Goal: Task Accomplishment & Management: Use online tool/utility

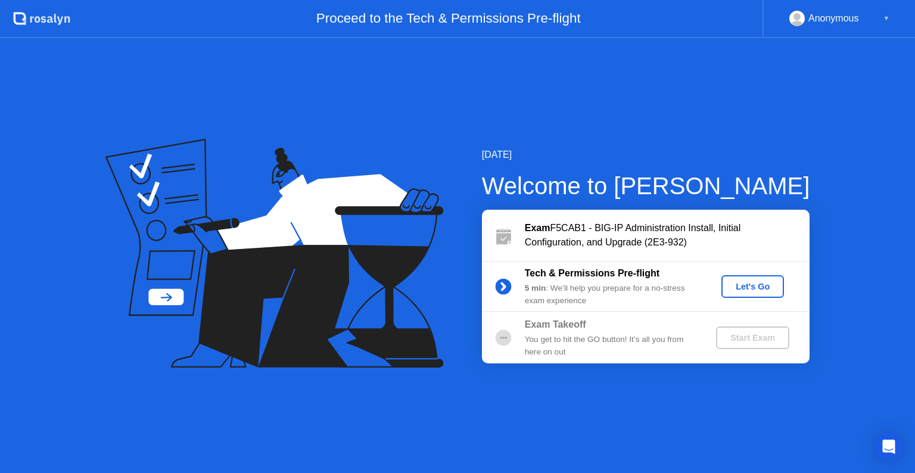
click at [739, 290] on div "Let's Go" at bounding box center [752, 287] width 53 height 10
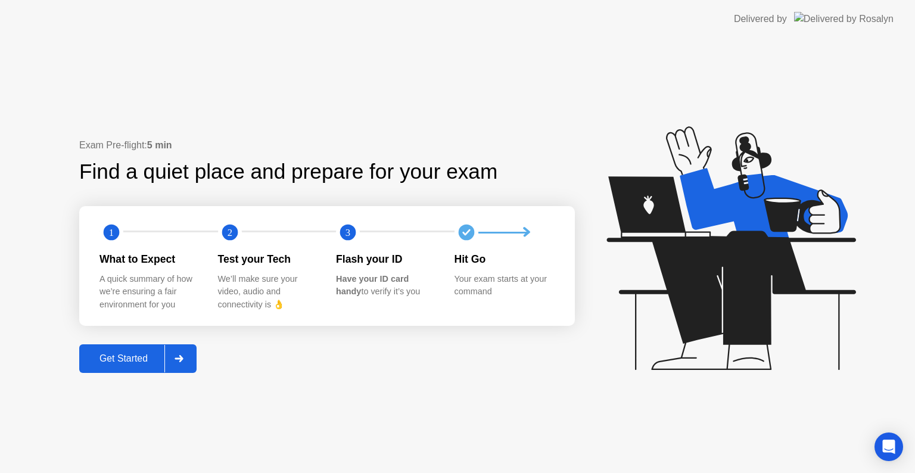
click at [188, 362] on div at bounding box center [178, 358] width 29 height 27
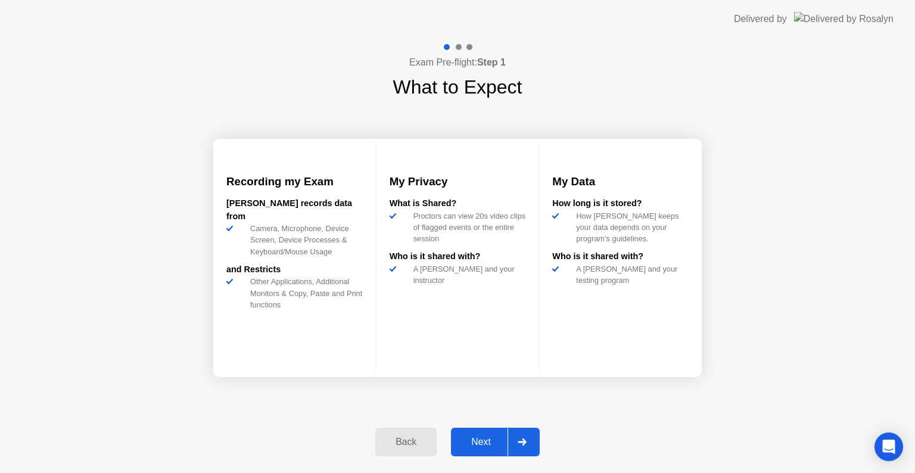
click at [527, 440] on icon at bounding box center [522, 441] width 9 height 7
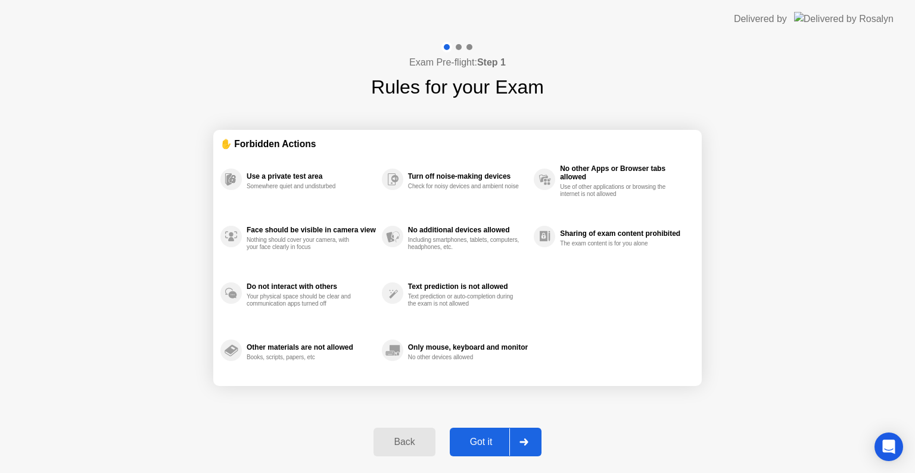
click at [527, 440] on icon at bounding box center [523, 441] width 8 height 7
select select "**********"
select select "*******"
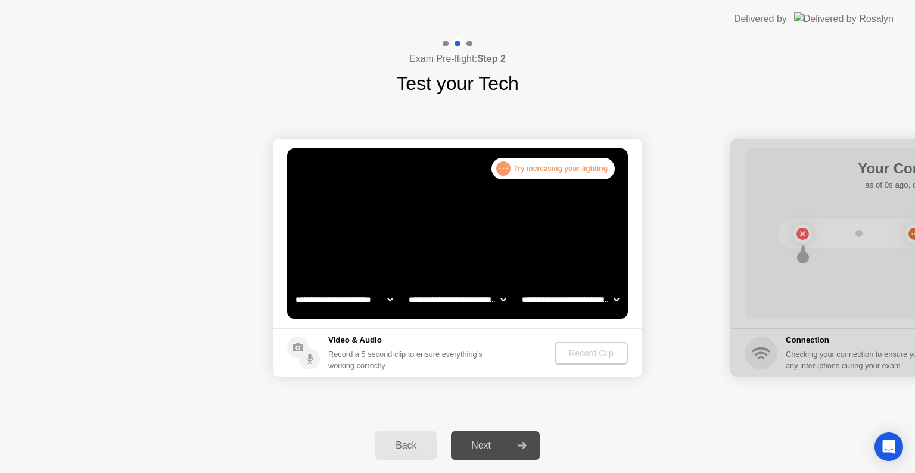
click at [583, 356] on div "Record Clip" at bounding box center [591, 353] width 64 height 10
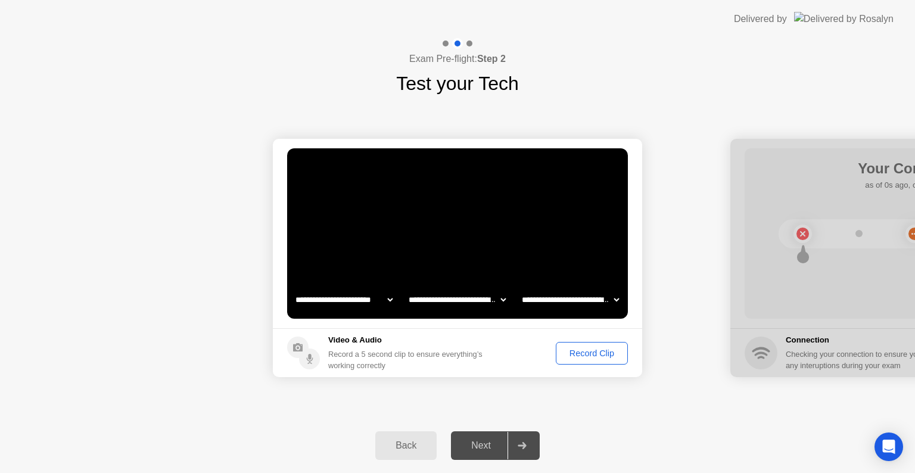
click at [594, 358] on div "Record Clip" at bounding box center [592, 353] width 64 height 10
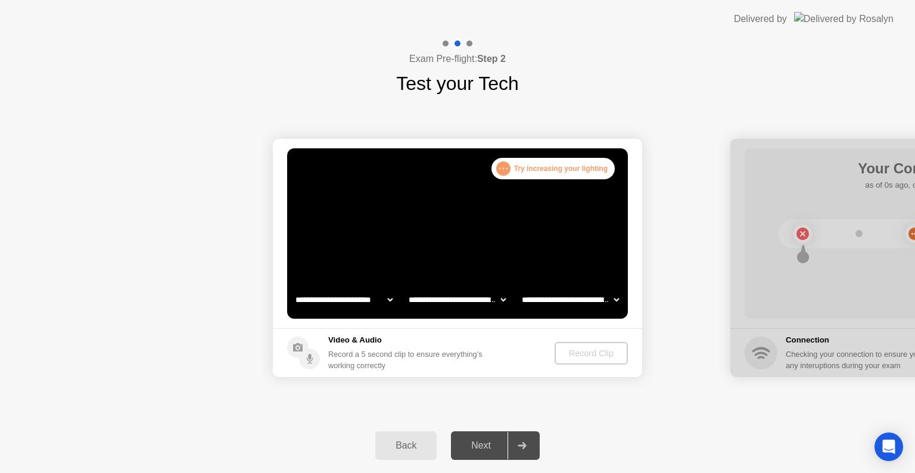
click at [584, 348] on div "Record Clip" at bounding box center [591, 353] width 64 height 10
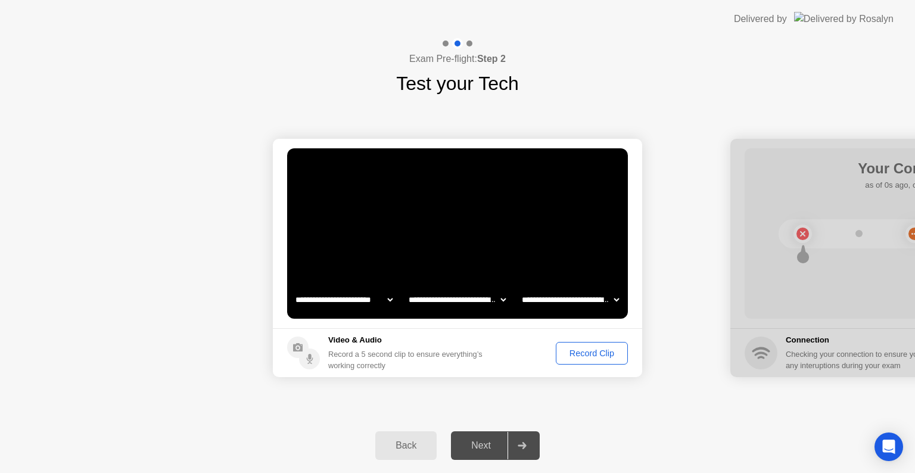
click at [593, 353] on div "Record Clip" at bounding box center [592, 353] width 64 height 10
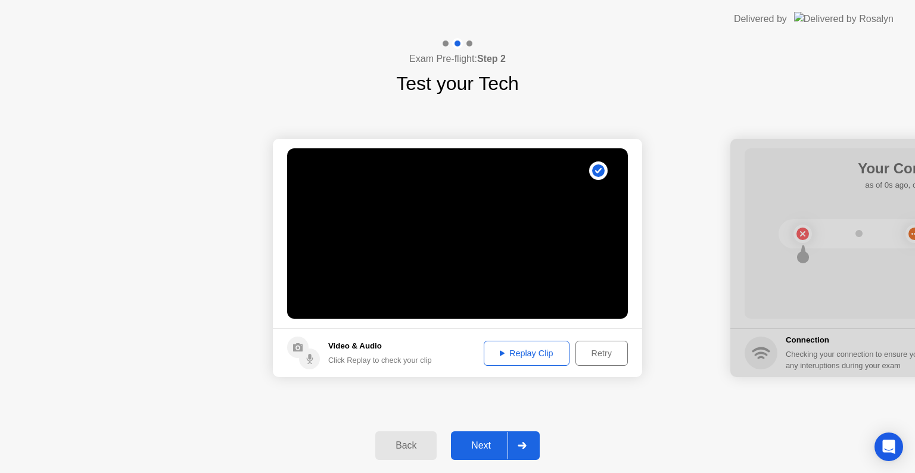
click at [533, 443] on div at bounding box center [521, 445] width 29 height 27
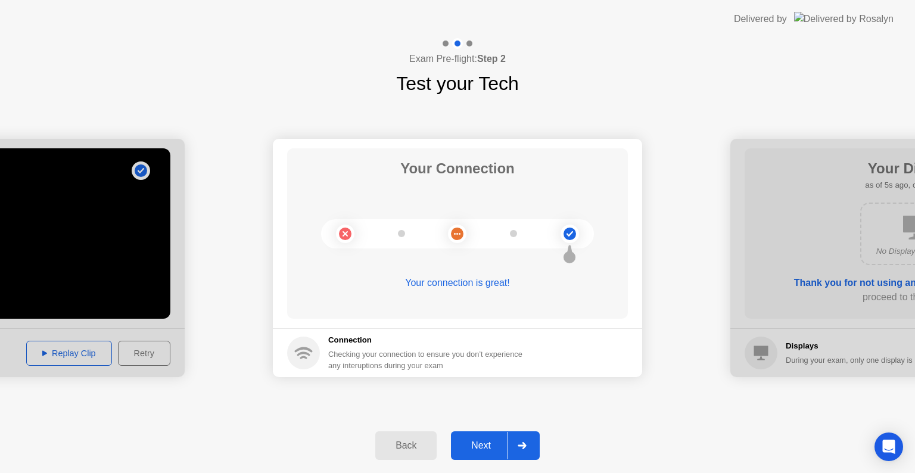
click at [525, 446] on icon at bounding box center [522, 445] width 8 height 7
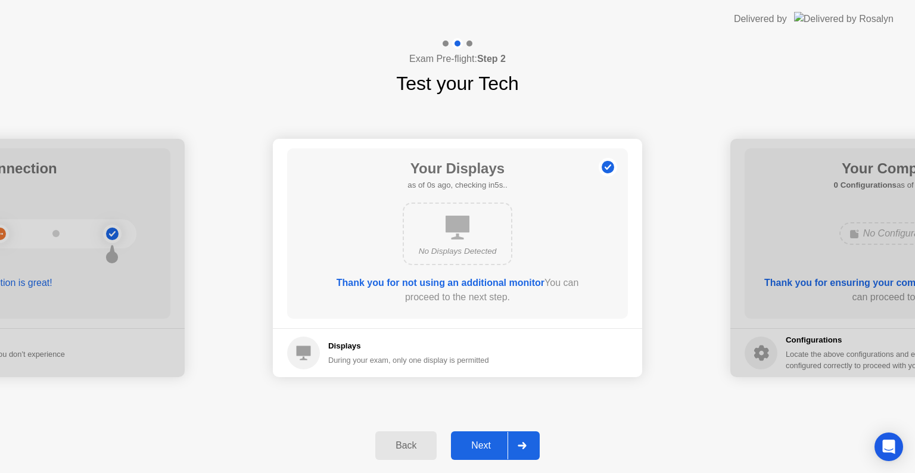
click at [525, 446] on icon at bounding box center [522, 445] width 8 height 7
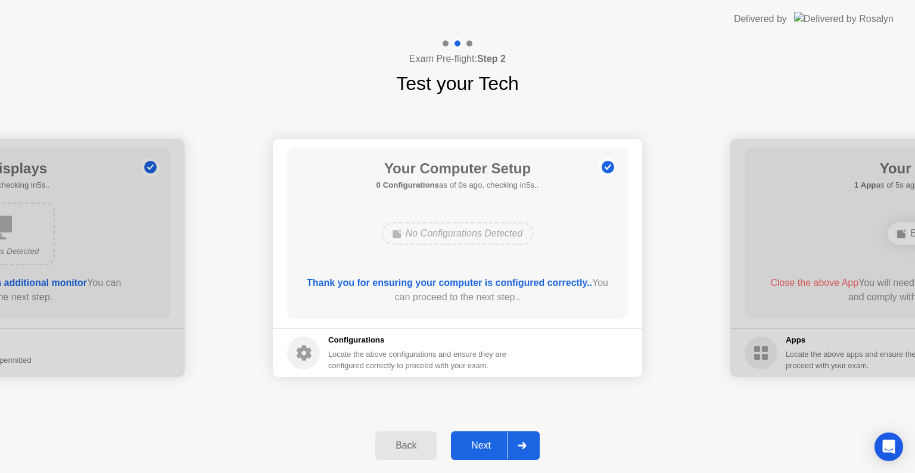
click at [525, 446] on icon at bounding box center [522, 445] width 8 height 7
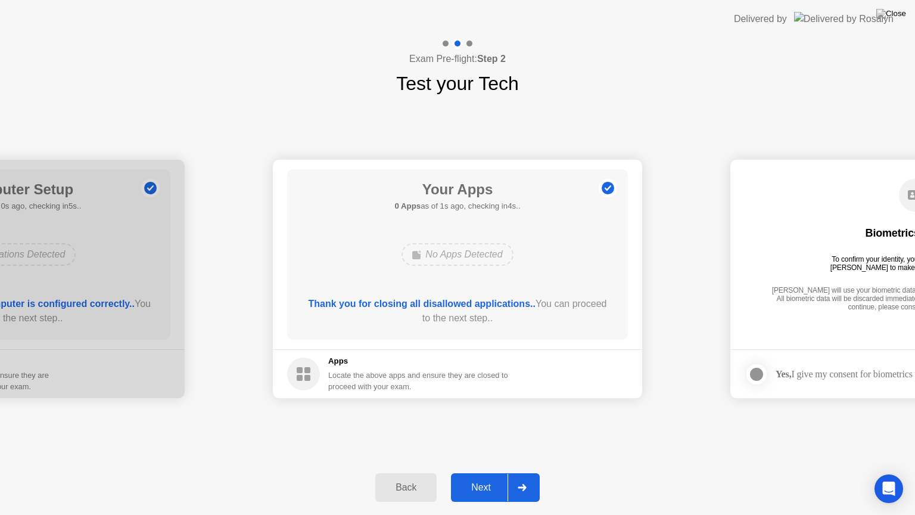
click at [531, 472] on div at bounding box center [521, 487] width 29 height 27
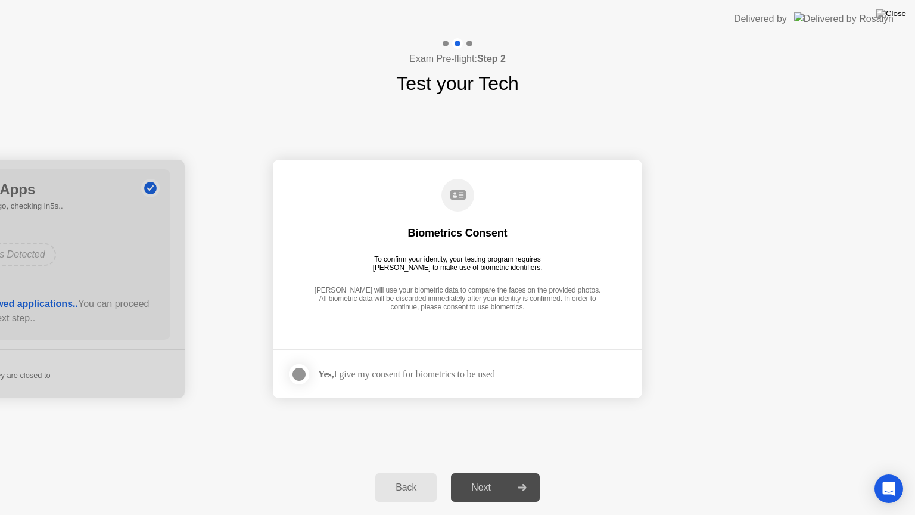
click at [531, 472] on div at bounding box center [521, 487] width 29 height 27
click at [382, 362] on div "Yes, I give my consent for biometrics to be used" at bounding box center [391, 374] width 208 height 24
click at [293, 372] on div at bounding box center [299, 374] width 14 height 14
click at [528, 472] on div at bounding box center [521, 487] width 29 height 27
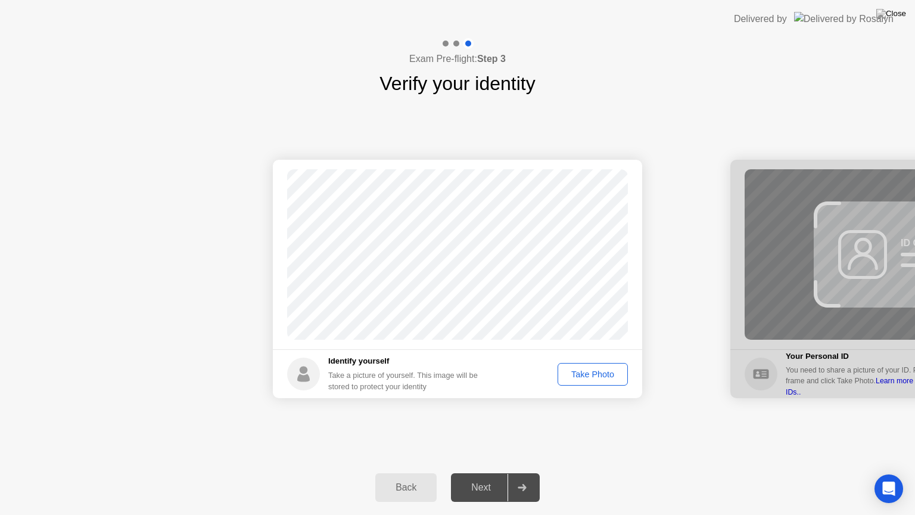
click at [577, 379] on div "Take Photo" at bounding box center [593, 374] width 62 height 10
click at [529, 472] on div at bounding box center [521, 487] width 29 height 27
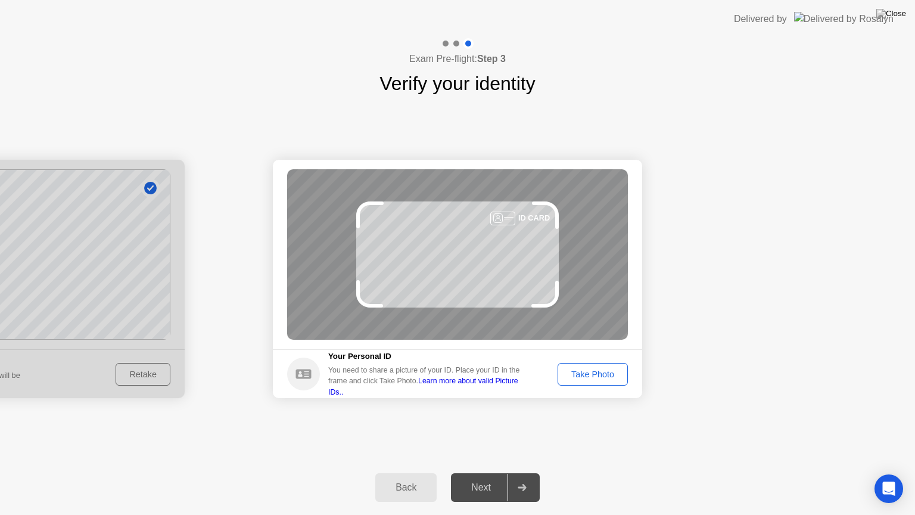
click at [538, 440] on div "Success Photo is correctly taken Identify yourself Take a picture of yourself. …" at bounding box center [457, 279] width 915 height 362
click at [585, 376] on div "Take Photo" at bounding box center [593, 374] width 62 height 10
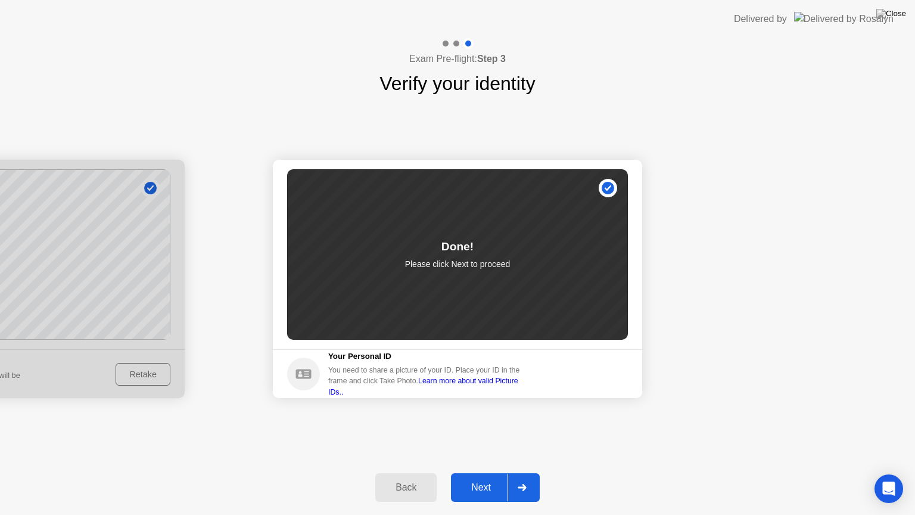
click at [524, 472] on icon at bounding box center [522, 487] width 9 height 7
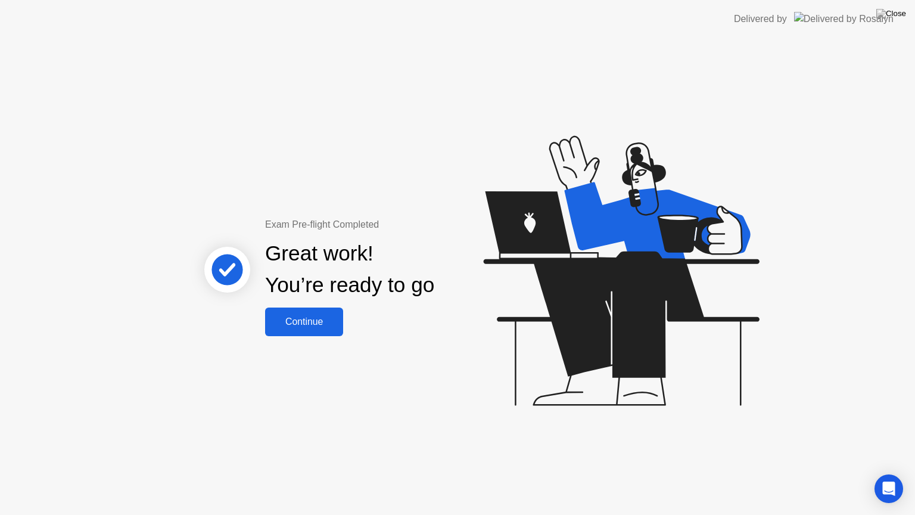
click at [305, 309] on button "Continue" at bounding box center [304, 321] width 78 height 29
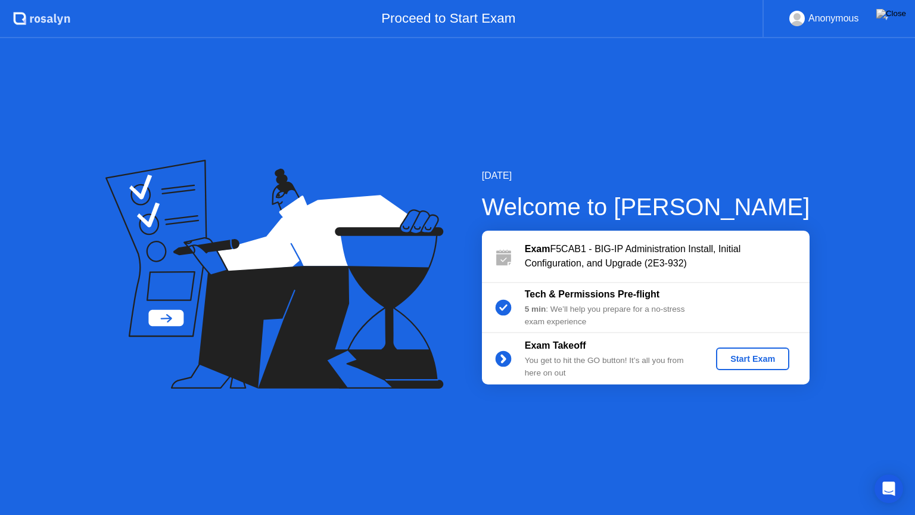
click at [738, 360] on div "Start Exam" at bounding box center [753, 359] width 64 height 10
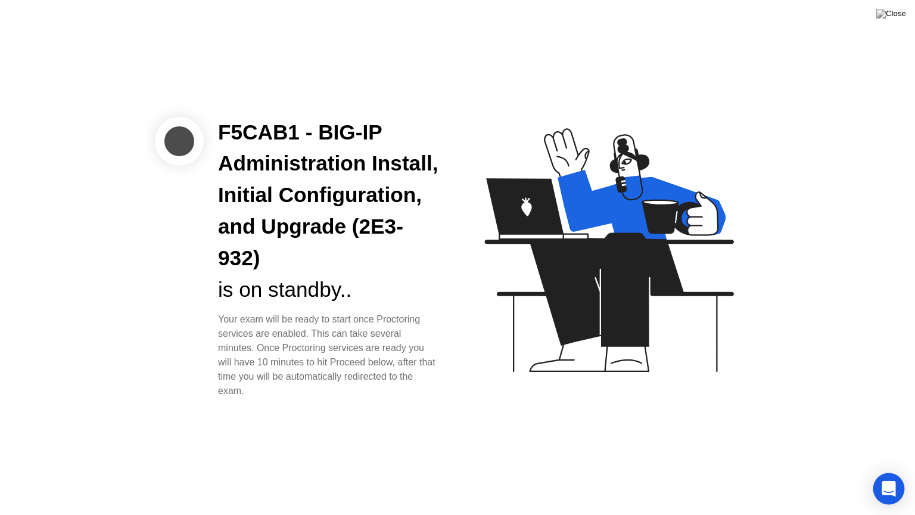
click at [896, 472] on div "Open Intercom Messenger" at bounding box center [889, 489] width 32 height 32
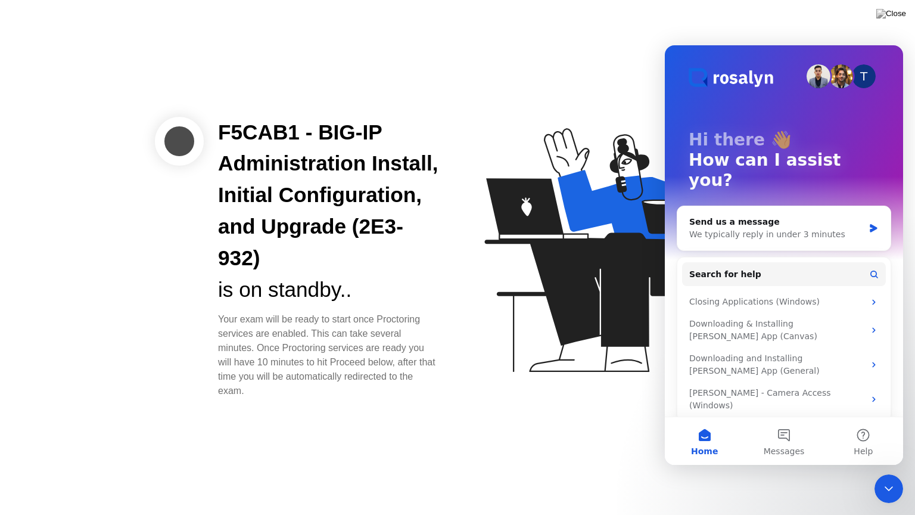
click at [646, 438] on div "F5CAB1 - BIG-IP Administration Install, Initial Configuration, and Upgrade (2E3…" at bounding box center [457, 257] width 915 height 515
click at [889, 472] on icon "Close Intercom Messenger" at bounding box center [889, 488] width 8 height 5
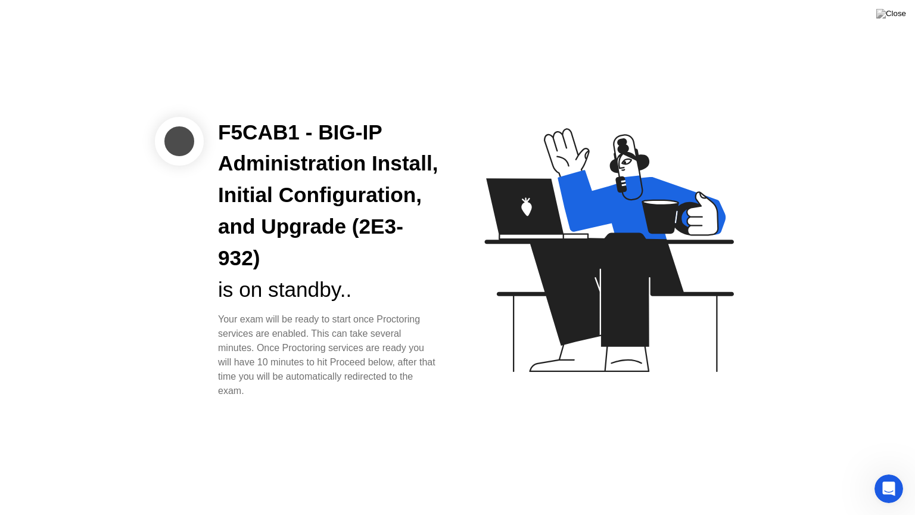
click at [463, 417] on div "F5CAB1 - BIG-IP Administration Install, Initial Configuration, and Upgrade (2E3…" at bounding box center [457, 257] width 915 height 515
click at [159, 380] on div "F5CAB1 - BIG-IP Administration Install, Initial Configuration, and Upgrade (2E3…" at bounding box center [304, 258] width 298 height 282
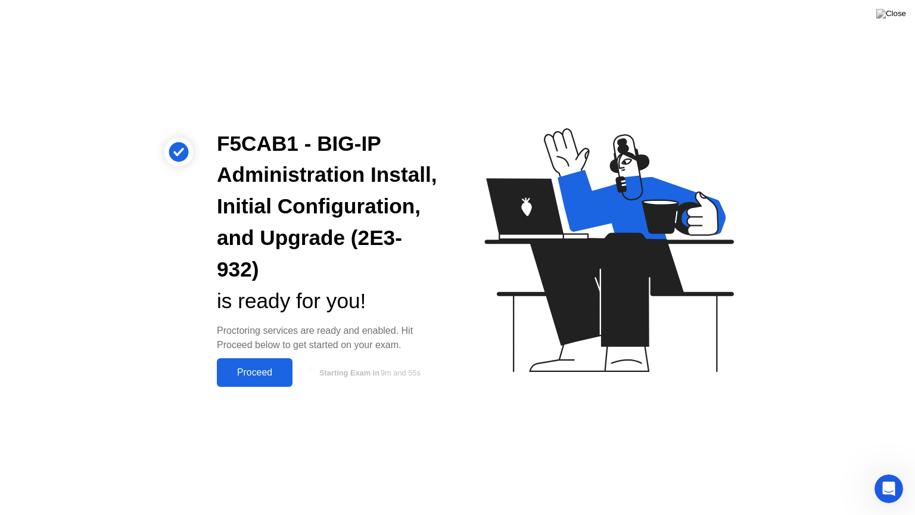
click at [269, 372] on div "Proceed" at bounding box center [254, 372] width 68 height 11
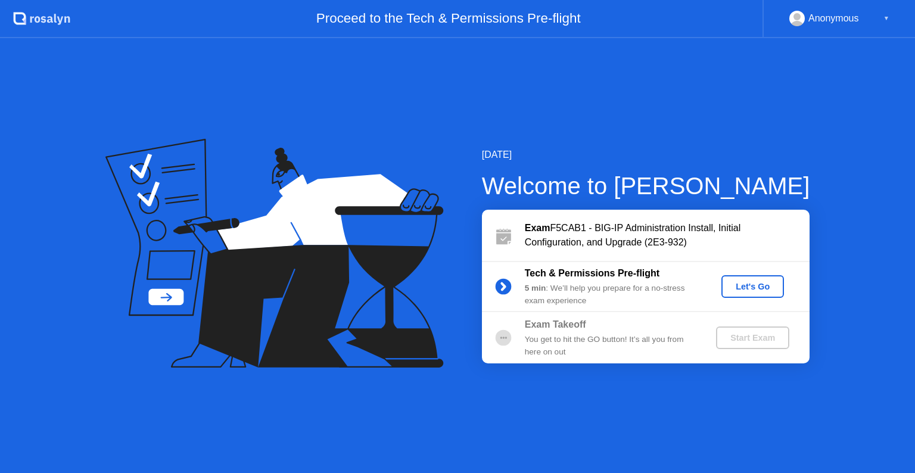
click at [729, 286] on div "Let's Go" at bounding box center [752, 287] width 53 height 10
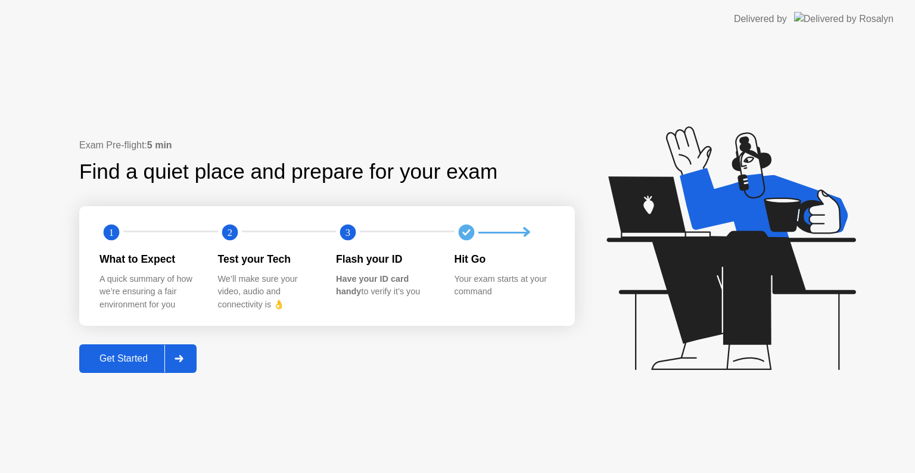
click at [180, 357] on icon at bounding box center [179, 358] width 9 height 7
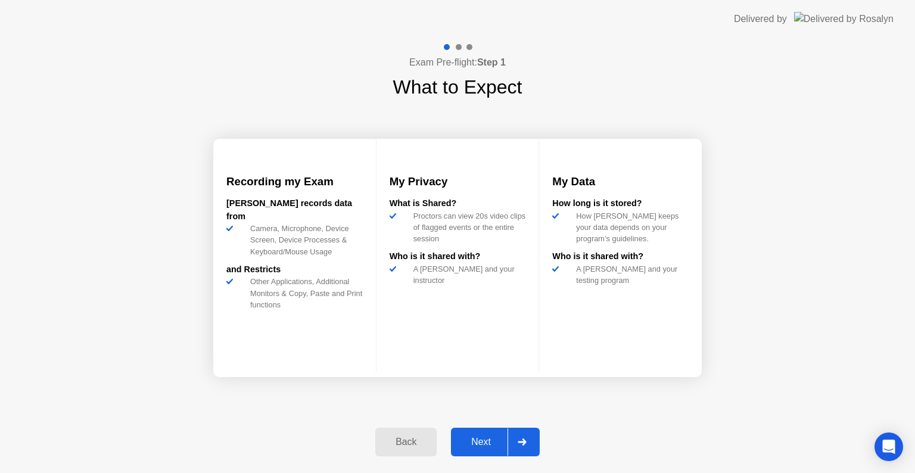
click at [522, 453] on div at bounding box center [521, 441] width 29 height 27
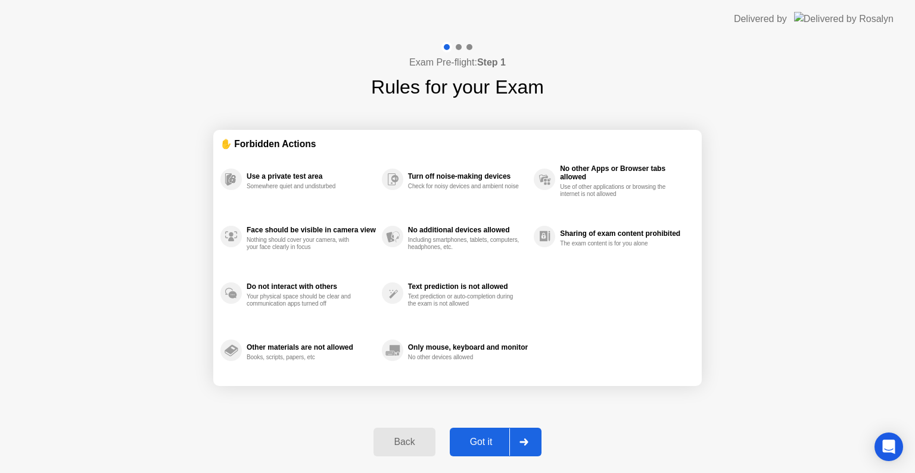
click at [525, 450] on div at bounding box center [523, 441] width 29 height 27
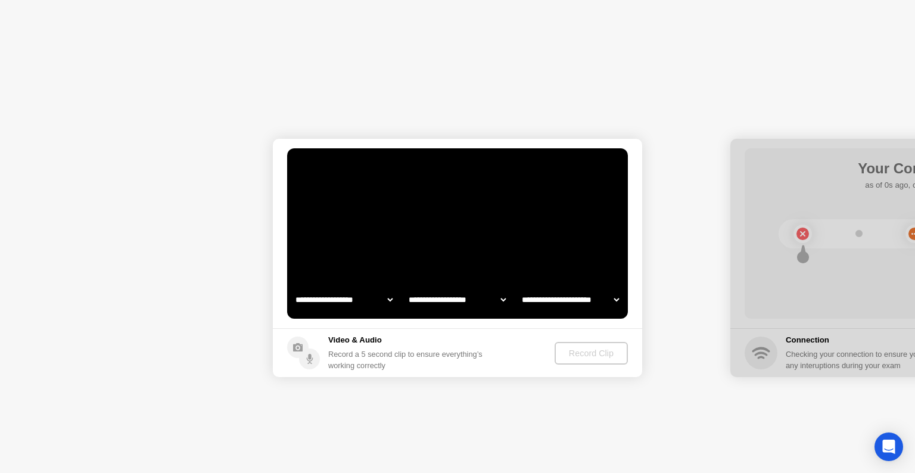
select select "**********"
select select "*******"
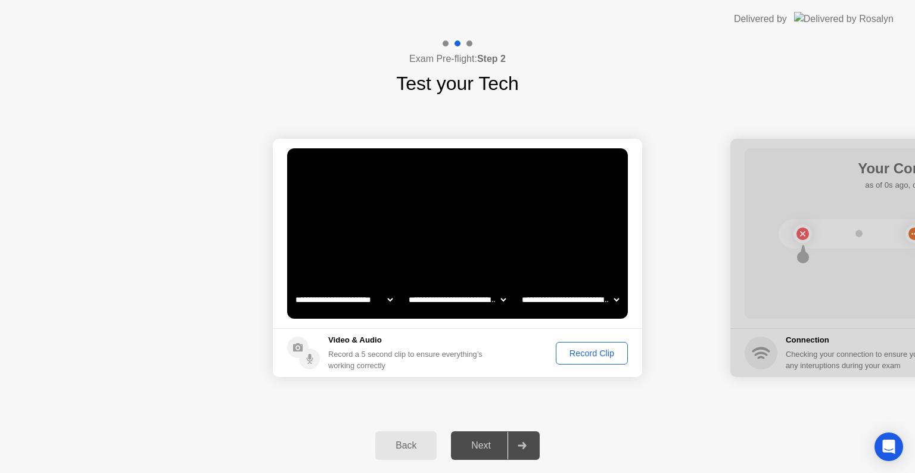
click at [585, 358] on div "Record Clip" at bounding box center [592, 353] width 64 height 10
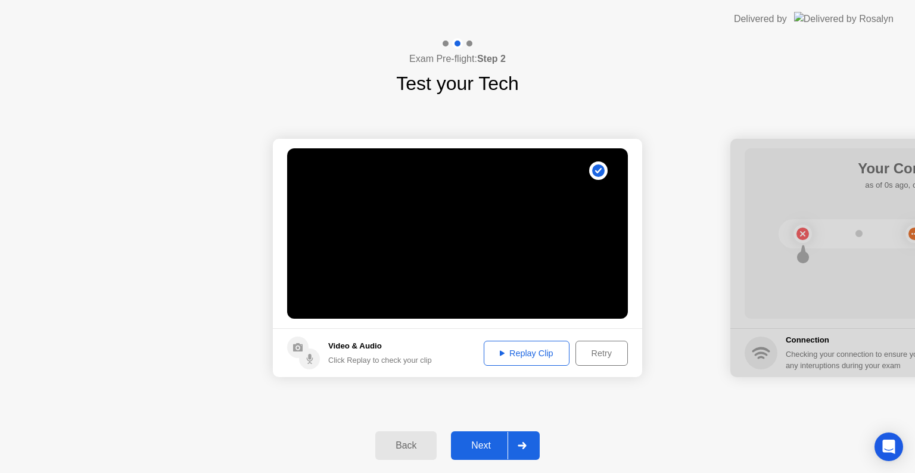
click at [482, 443] on div "Next" at bounding box center [480, 445] width 53 height 11
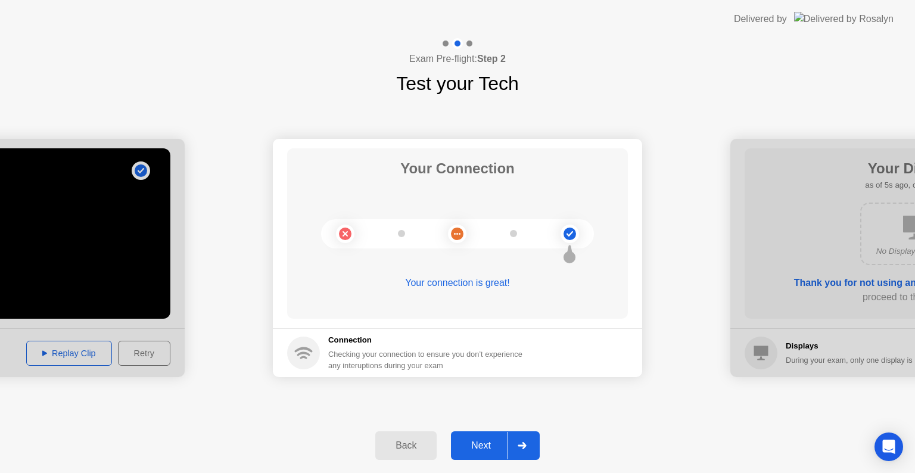
click at [525, 441] on div at bounding box center [521, 445] width 29 height 27
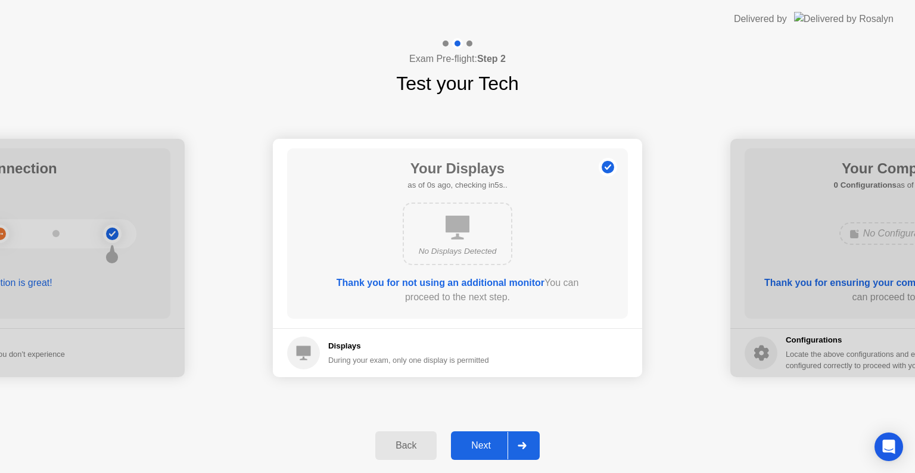
click at [528, 443] on div at bounding box center [521, 445] width 29 height 27
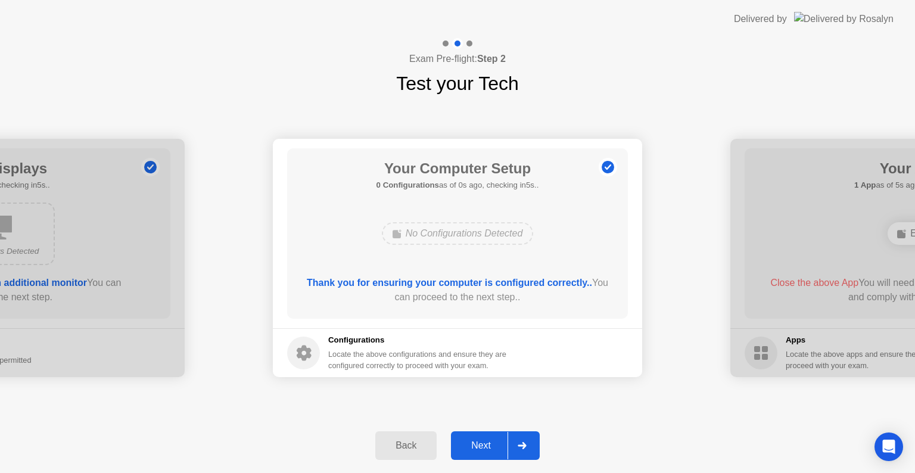
click at [528, 443] on div at bounding box center [521, 445] width 29 height 27
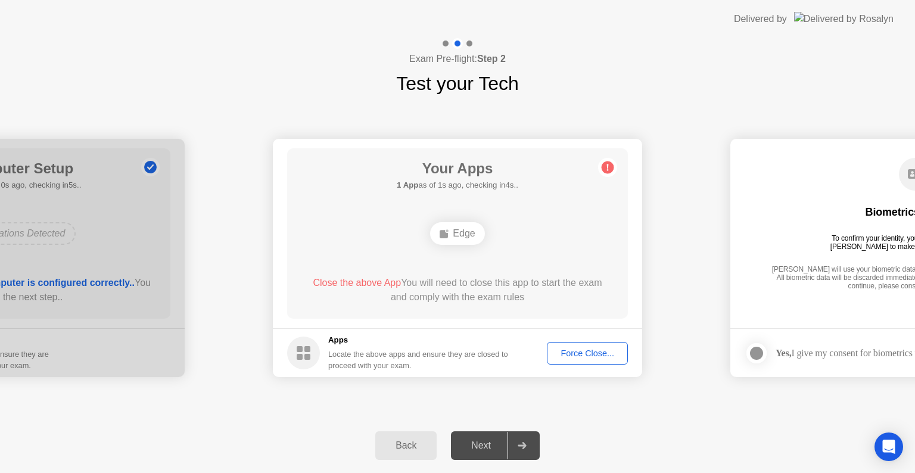
click at [588, 358] on div "Force Close..." at bounding box center [587, 353] width 73 height 10
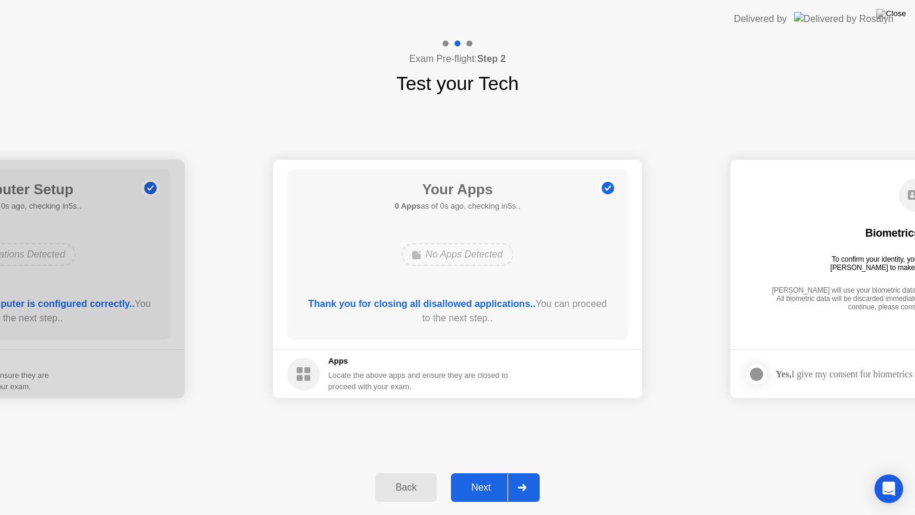
click at [527, 472] on div at bounding box center [521, 487] width 29 height 27
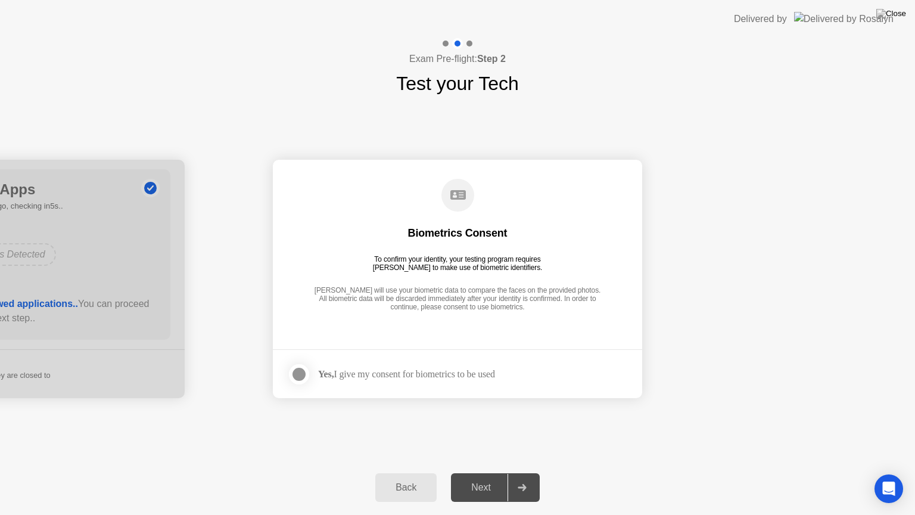
click at [400, 375] on div "Yes, I give my consent for biometrics to be used" at bounding box center [406, 373] width 177 height 11
drag, startPoint x: 298, startPoint y: 373, endPoint x: 313, endPoint y: 394, distance: 25.6
click at [300, 375] on div at bounding box center [299, 374] width 14 height 14
click at [522, 472] on div at bounding box center [521, 487] width 29 height 27
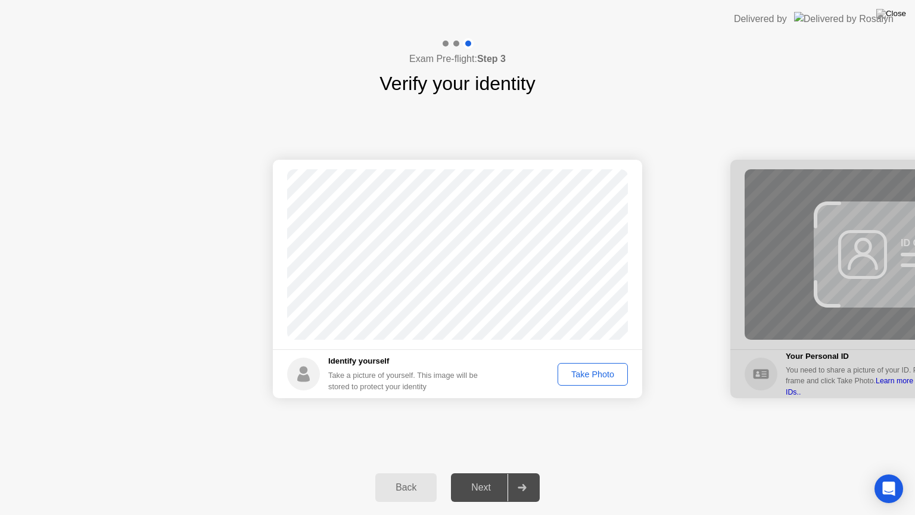
click at [587, 379] on button "Take Photo" at bounding box center [593, 374] width 70 height 23
click at [521, 472] on icon at bounding box center [522, 487] width 9 height 7
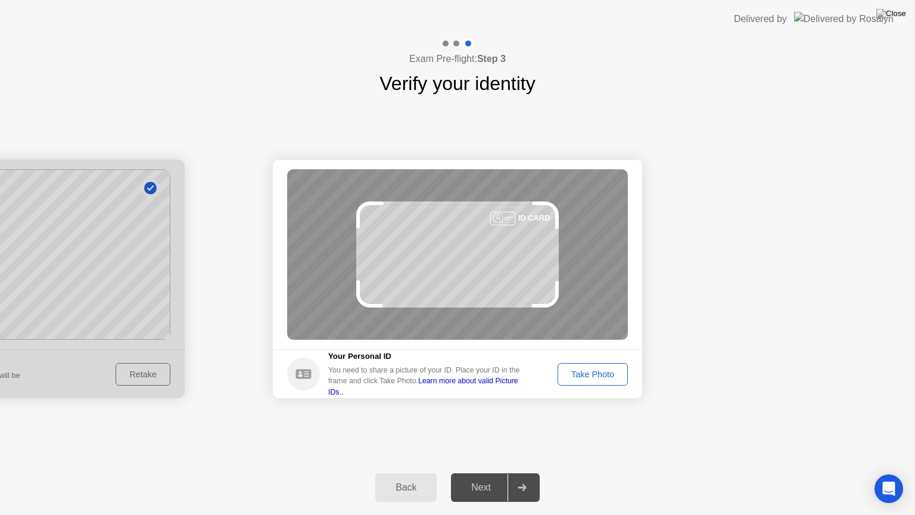
click at [593, 382] on button "Take Photo" at bounding box center [593, 374] width 70 height 23
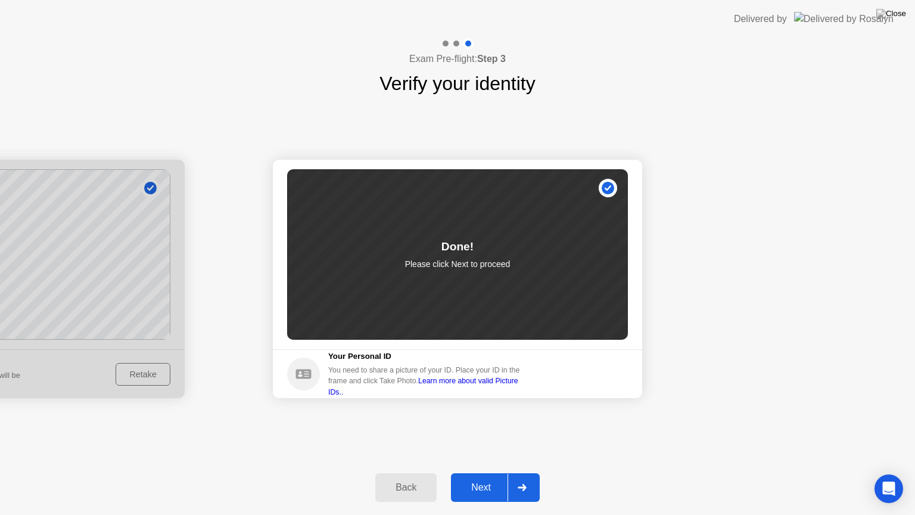
click at [507, 472] on button "Next" at bounding box center [495, 487] width 89 height 29
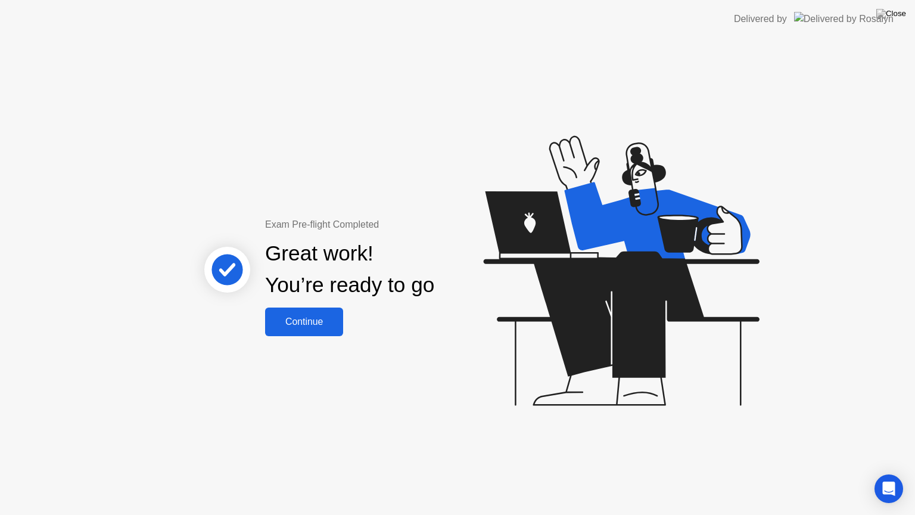
click at [328, 320] on div "Continue" at bounding box center [304, 321] width 71 height 11
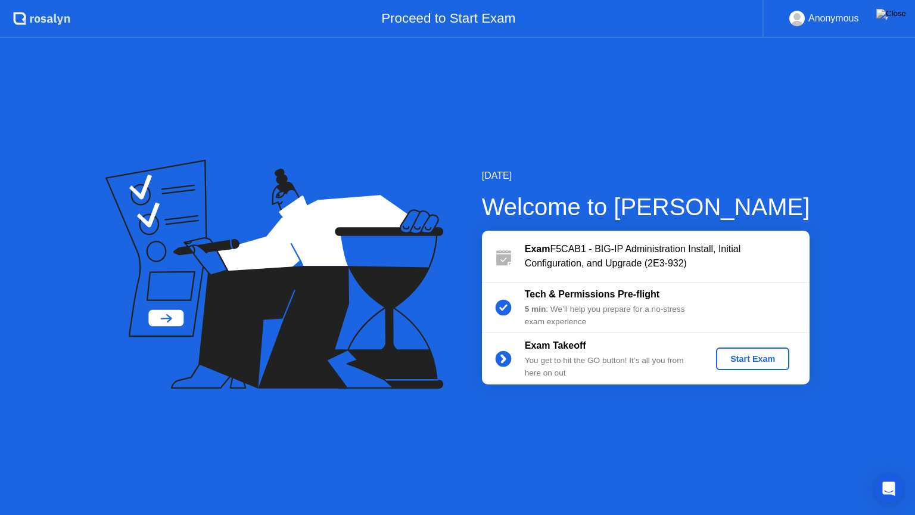
click at [755, 360] on div "Start Exam" at bounding box center [753, 359] width 64 height 10
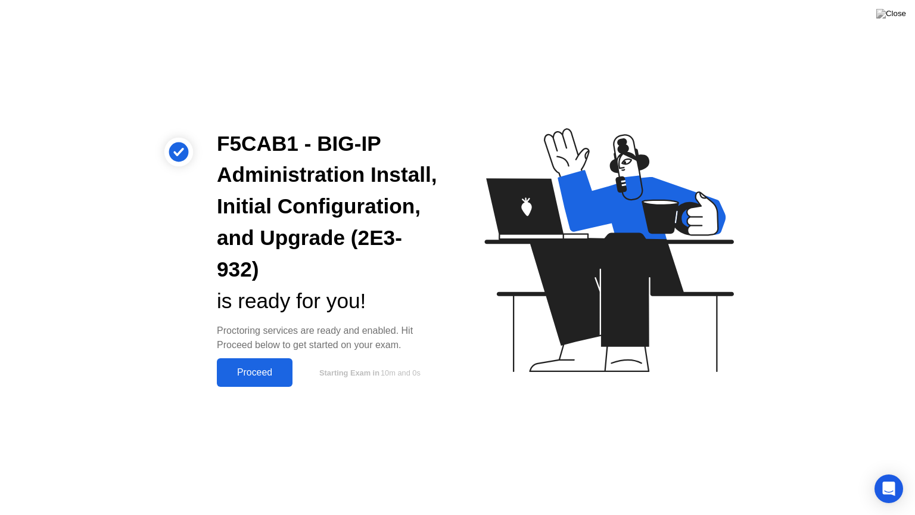
click at [254, 376] on div "Proceed" at bounding box center [254, 372] width 68 height 11
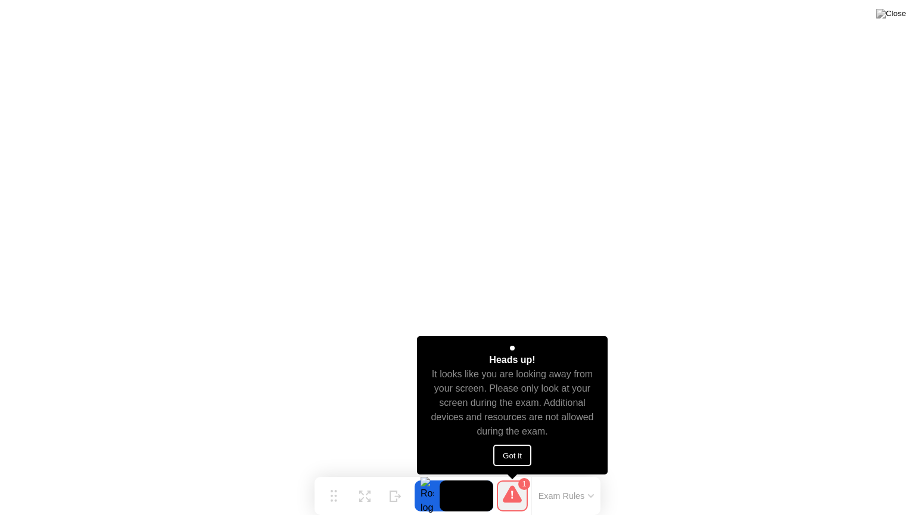
click at [522, 451] on button "Got it" at bounding box center [512, 454] width 38 height 21
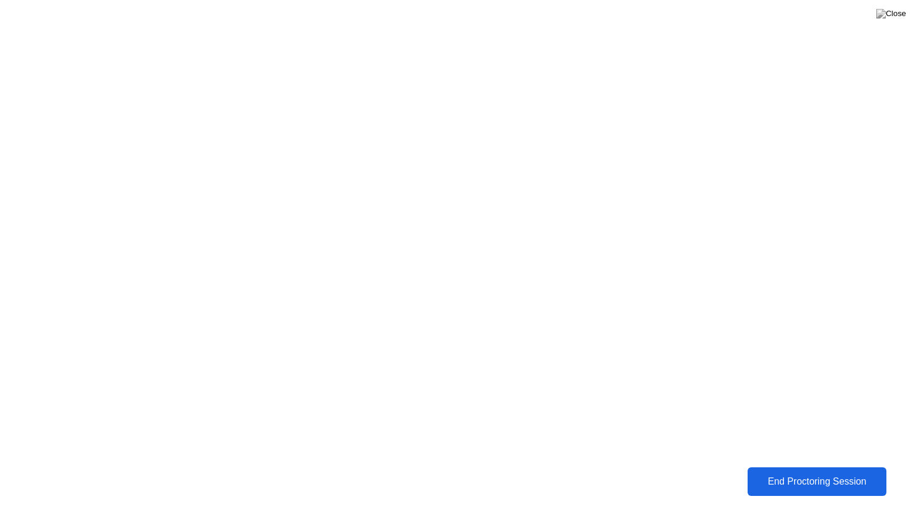
click at [805, 472] on div "End Proctoring Session" at bounding box center [817, 481] width 132 height 11
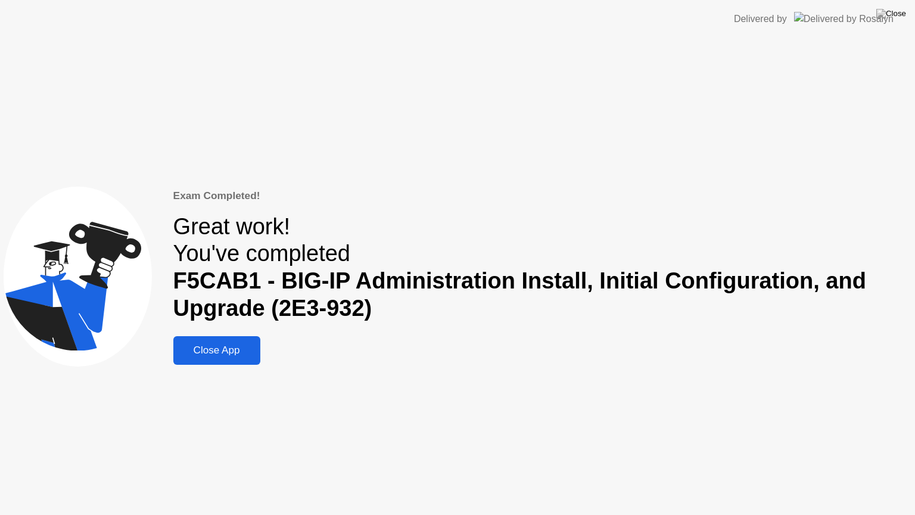
click at [186, 358] on button "Close App" at bounding box center [216, 350] width 87 height 29
